Goal: Task Accomplishment & Management: Manage account settings

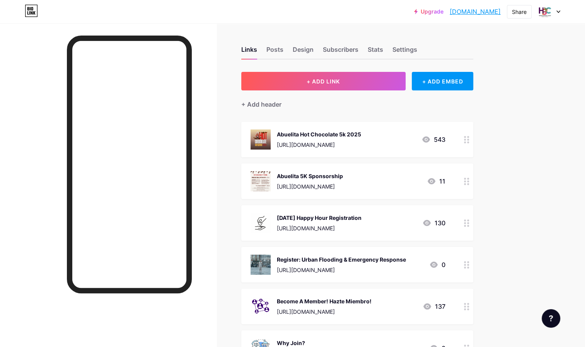
click at [330, 135] on div "Abuelita Hot Chocolate 5k 2025" at bounding box center [319, 134] width 84 height 8
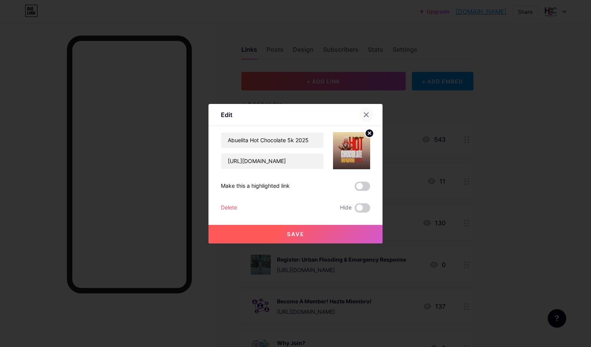
click at [365, 114] on icon at bounding box center [366, 115] width 6 height 6
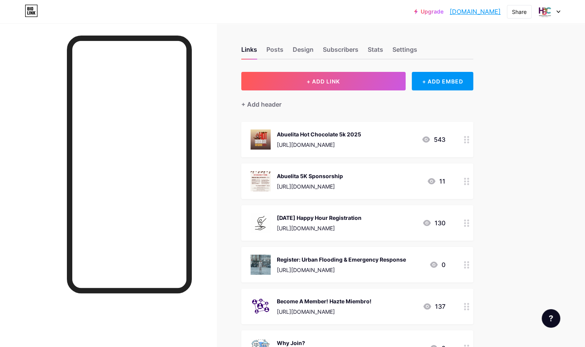
click at [343, 172] on div "Abuelita 5K Sponsorship" at bounding box center [310, 176] width 66 height 8
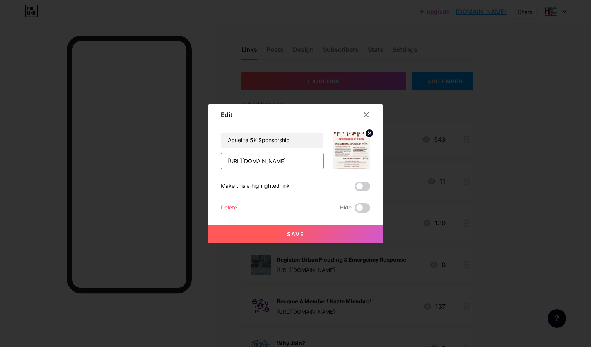
click at [288, 158] on input "[URL][DOMAIN_NAME]" at bounding box center [272, 160] width 102 height 15
click at [366, 114] on icon at bounding box center [366, 115] width 6 height 6
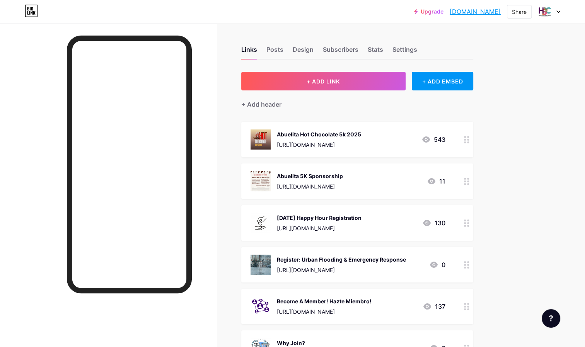
click at [361, 137] on div "Abuelita Hot Chocolate 5k 2025" at bounding box center [319, 134] width 84 height 8
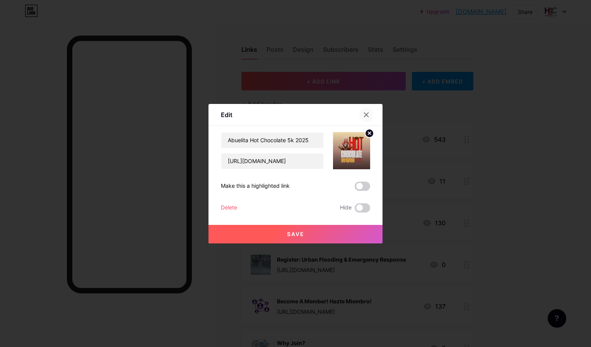
click at [368, 114] on icon at bounding box center [366, 115] width 6 height 6
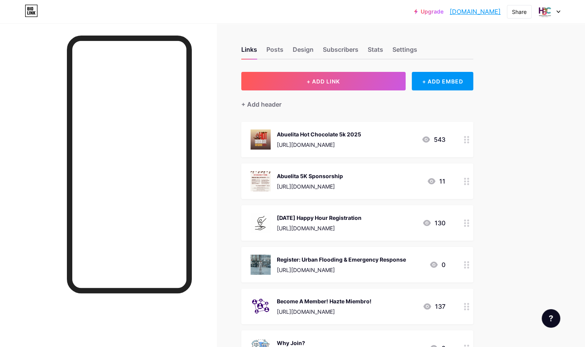
click at [324, 141] on div "[URL][DOMAIN_NAME]" at bounding box center [319, 145] width 84 height 8
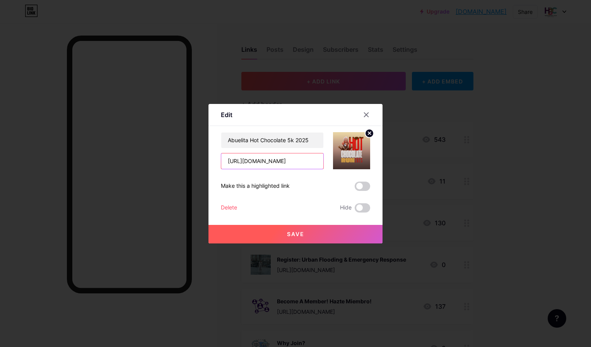
click at [272, 160] on input "[URL][DOMAIN_NAME]" at bounding box center [272, 160] width 102 height 15
click at [364, 116] on icon at bounding box center [366, 114] width 4 height 4
